Goal: Task Accomplishment & Management: Complete application form

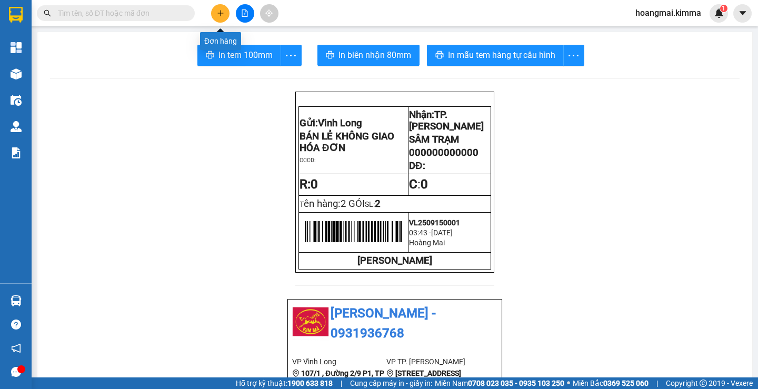
click at [222, 16] on icon "plus" at bounding box center [220, 12] width 7 height 7
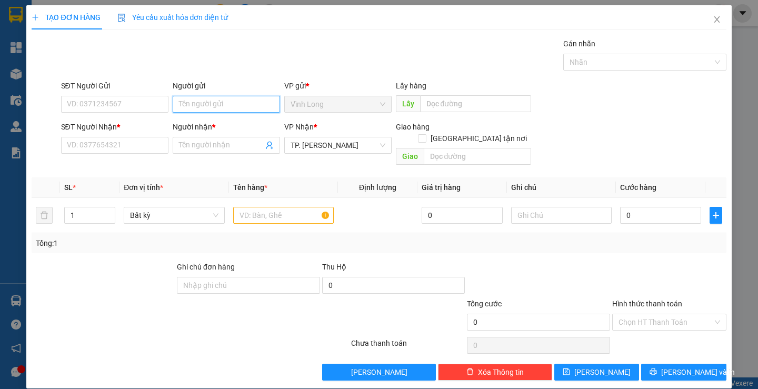
click at [199, 108] on input "Người gửi" at bounding box center [226, 104] width 107 height 17
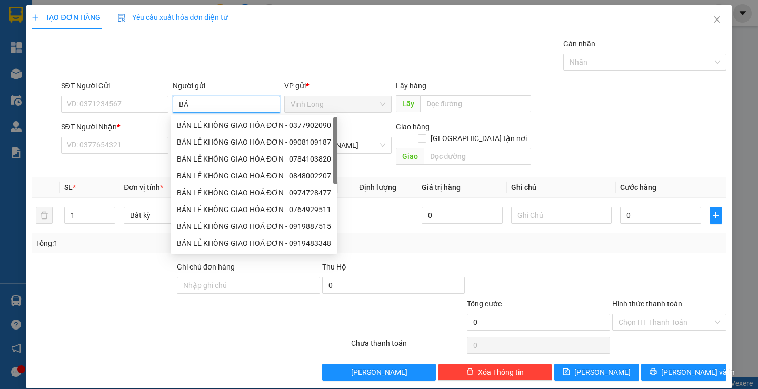
type input "BÁN"
click at [205, 126] on div "BÁN LẺ KHÔNG GIAO HÓA ĐƠN - 0377902090" at bounding box center [254, 126] width 154 height 12
type input "0377902090"
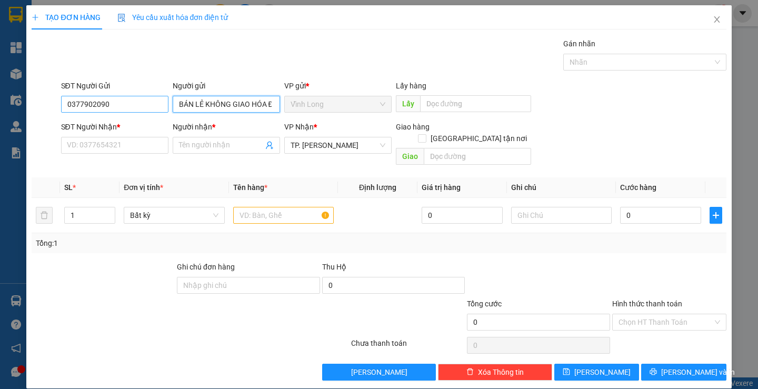
type input "BÁN LẺ KHÔNG GIAO HÓA ĐƠN"
click at [129, 111] on input "0377902090" at bounding box center [114, 104] width 107 height 17
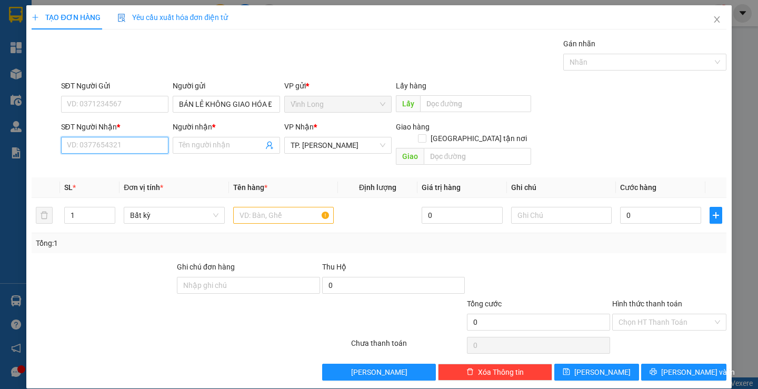
click at [147, 147] on input "SĐT Người Nhận *" at bounding box center [114, 145] width 107 height 17
type input "0936805265"
click at [119, 161] on div "0936805265 - DIỄM" at bounding box center [113, 167] width 94 height 12
type input "DIỄM"
type input "0936805265"
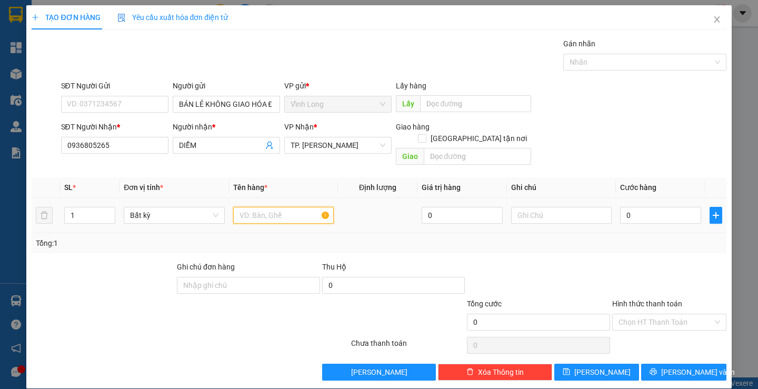
click at [302, 207] on input "text" at bounding box center [283, 215] width 101 height 17
type input "THÙNG"
click at [534, 209] on input "text" at bounding box center [561, 215] width 101 height 17
type input "NHI"
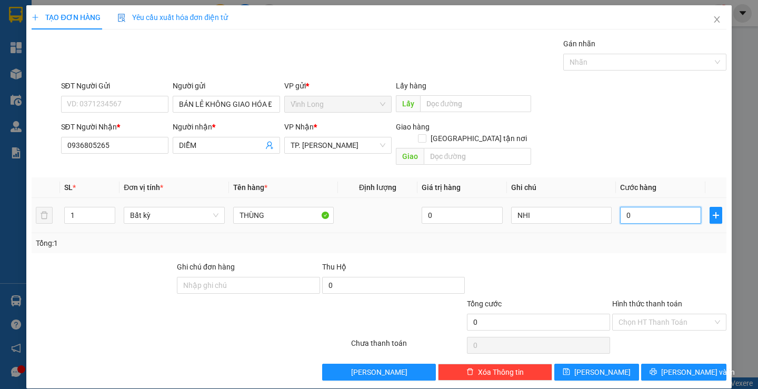
click at [660, 207] on input "0" at bounding box center [660, 215] width 81 height 17
type input "3"
type input "30"
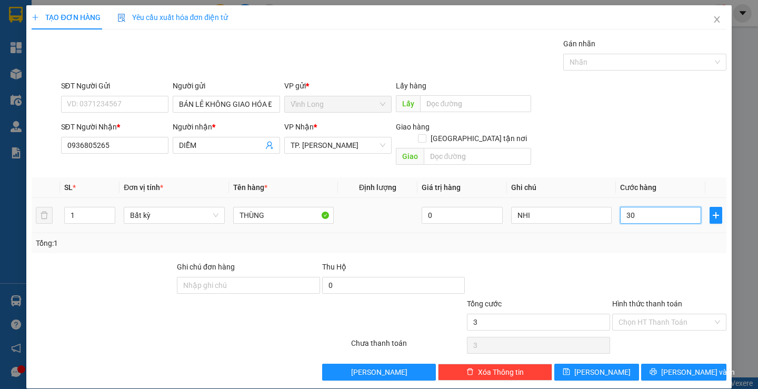
type input "30"
type input "30.000"
click at [645, 314] on input "Hình thức thanh toán" at bounding box center [666, 322] width 94 height 16
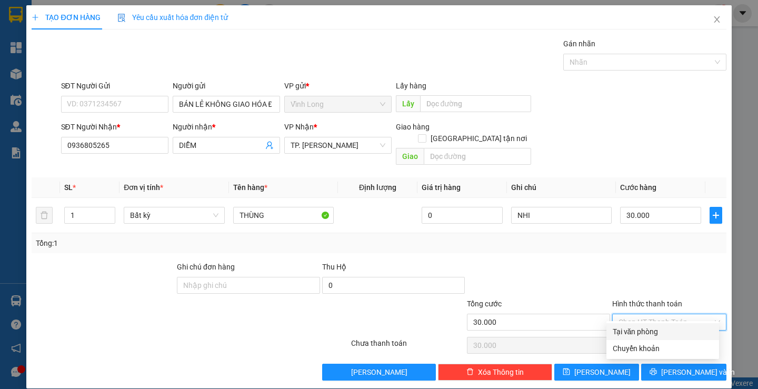
click at [672, 333] on div "Tại văn phòng" at bounding box center [663, 332] width 100 height 12
type input "0"
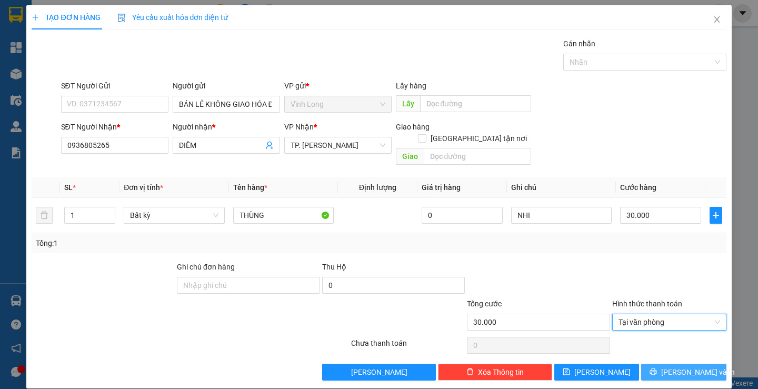
click at [673, 367] on span "[PERSON_NAME] và In" at bounding box center [699, 373] width 74 height 12
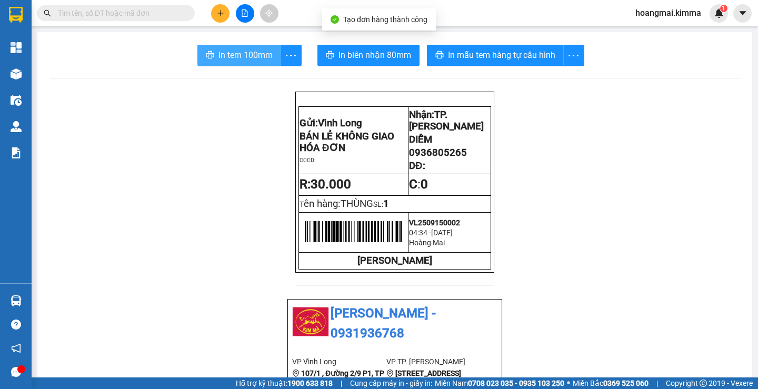
click at [228, 62] on button "In tem 100mm" at bounding box center [240, 55] width 84 height 21
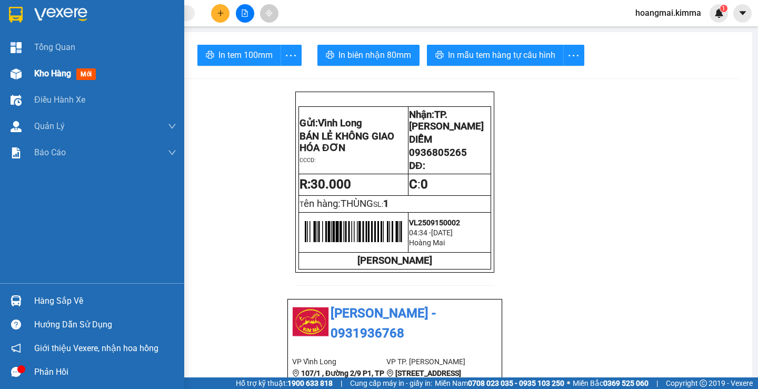
click at [60, 72] on span "Kho hàng" at bounding box center [52, 73] width 37 height 10
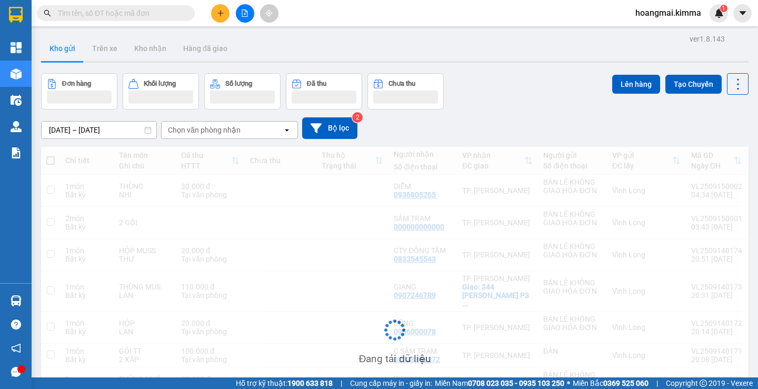
click at [164, 12] on input "text" at bounding box center [120, 13] width 124 height 12
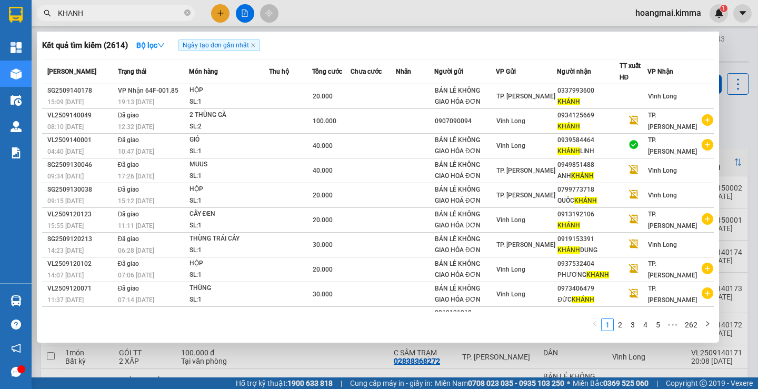
click at [610, 363] on div at bounding box center [379, 194] width 758 height 389
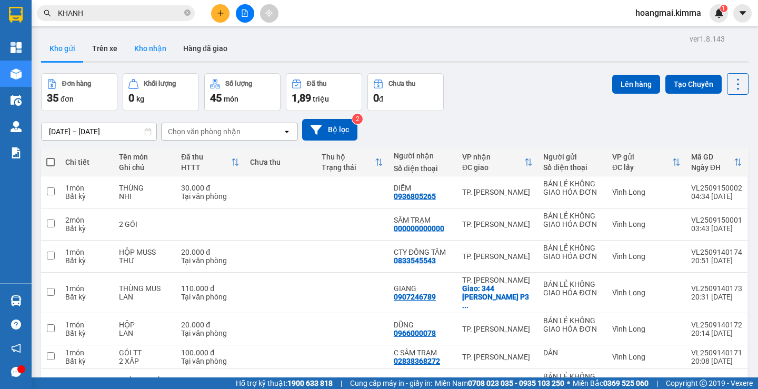
click at [155, 54] on button "Kho nhận" at bounding box center [150, 48] width 49 height 25
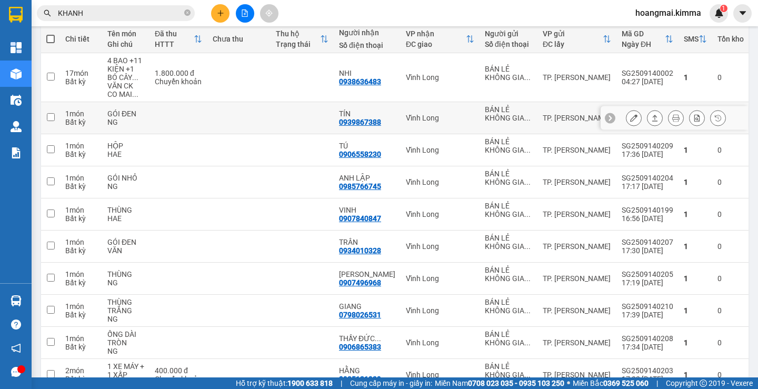
scroll to position [180, 0]
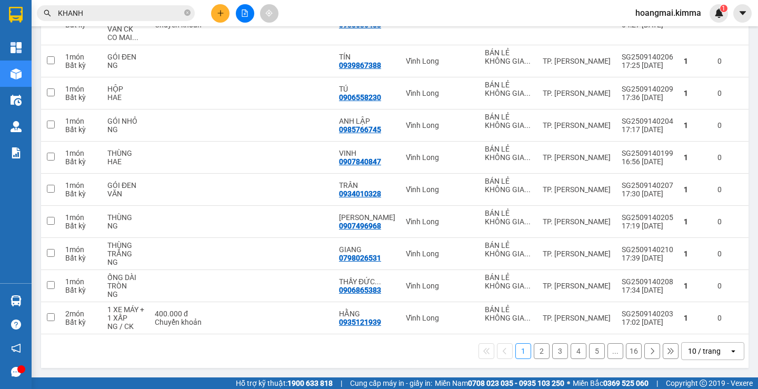
click at [535, 360] on div "1 2 3 4 5 ... 16 10 / trang open" at bounding box center [394, 351] width 699 height 18
click at [535, 349] on button "2" at bounding box center [542, 351] width 16 height 16
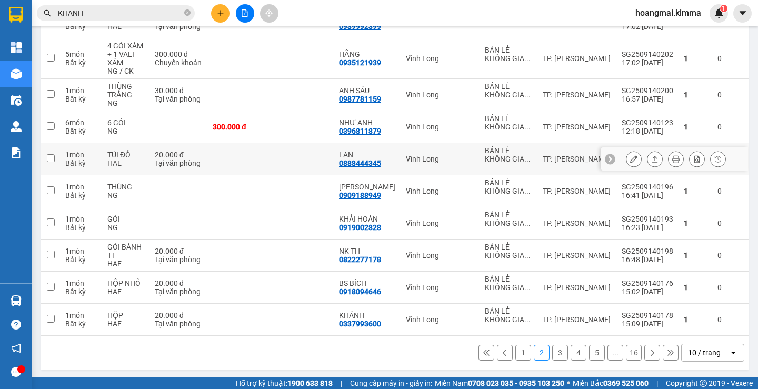
scroll to position [172, 0]
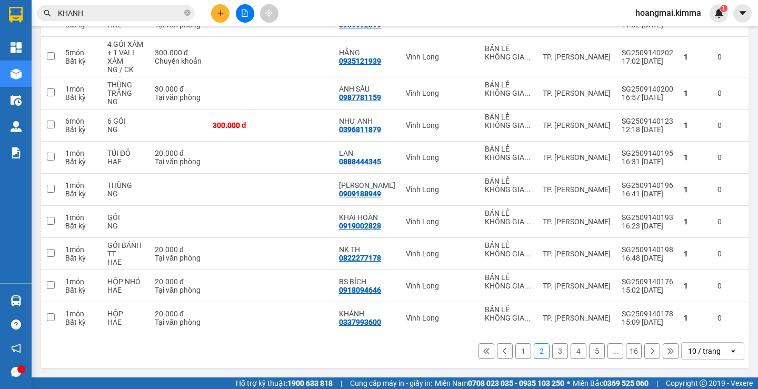
click at [557, 355] on button "3" at bounding box center [560, 351] width 16 height 16
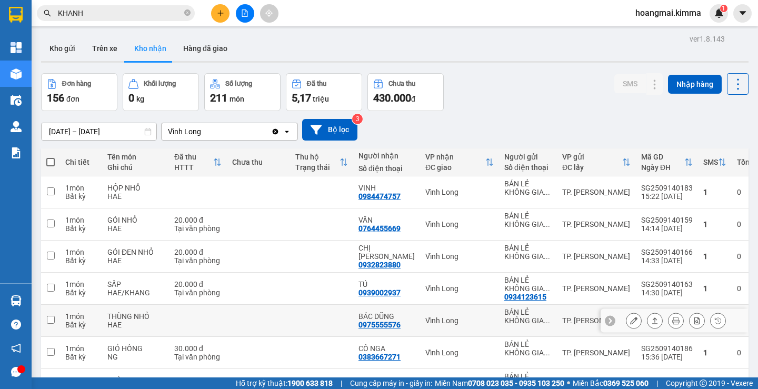
scroll to position [167, 0]
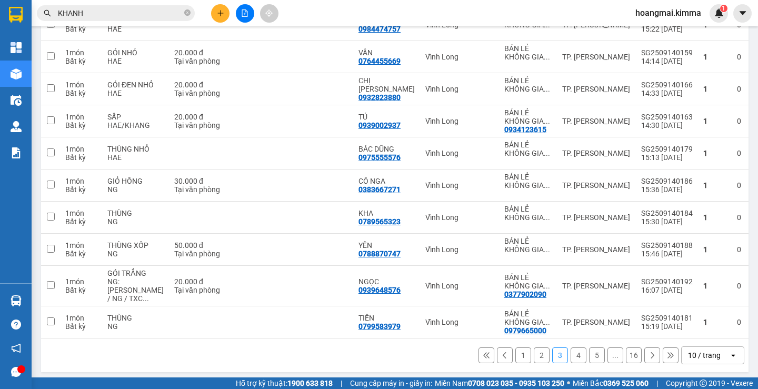
click at [572, 352] on button "4" at bounding box center [579, 356] width 16 height 16
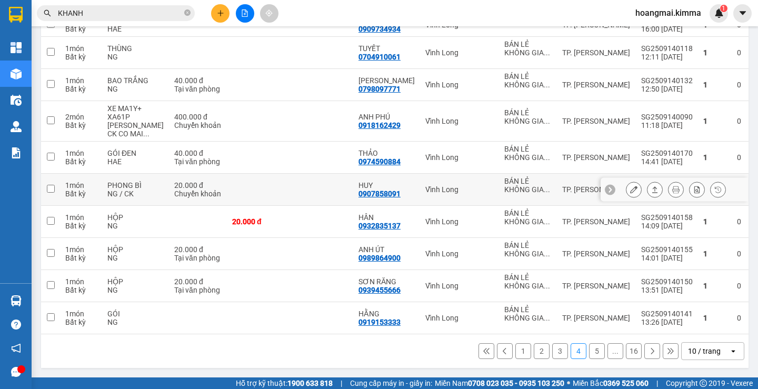
scroll to position [172, 0]
click at [591, 352] on button "5" at bounding box center [597, 351] width 16 height 16
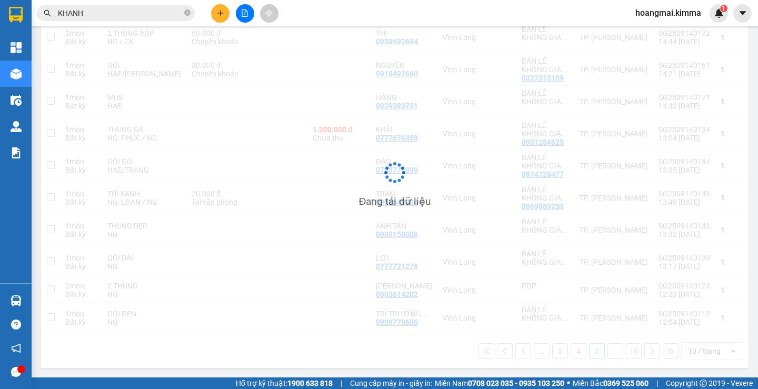
scroll to position [159, 0]
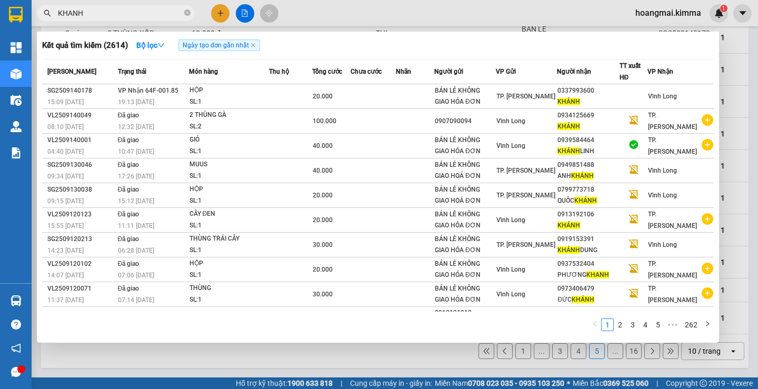
click at [173, 16] on input "KHANH" at bounding box center [120, 13] width 124 height 12
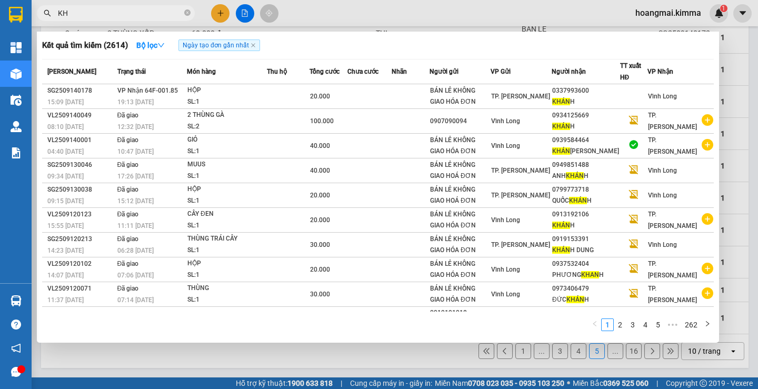
type input "K"
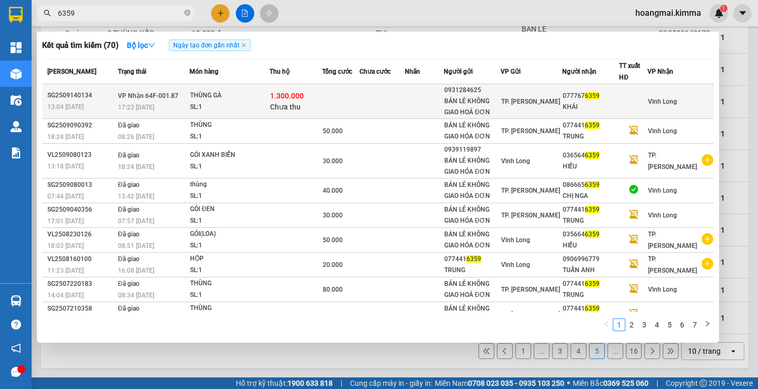
type input "6359"
click at [342, 114] on td at bounding box center [340, 101] width 37 height 35
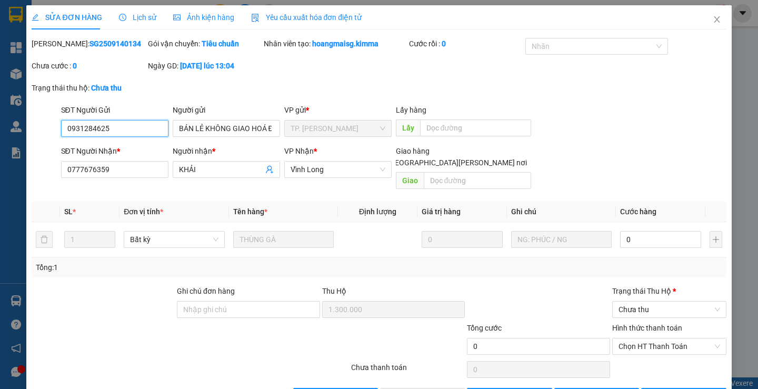
click at [120, 131] on input "0931284625" at bounding box center [114, 128] width 107 height 17
